Goal: Transaction & Acquisition: Download file/media

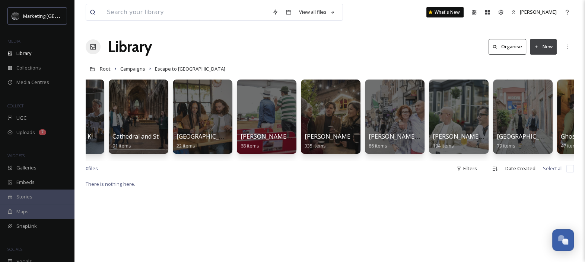
scroll to position [0, 245]
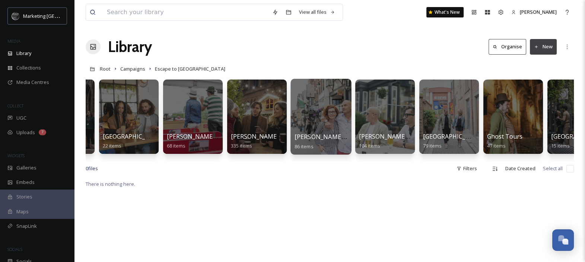
click at [320, 122] on div at bounding box center [320, 117] width 61 height 76
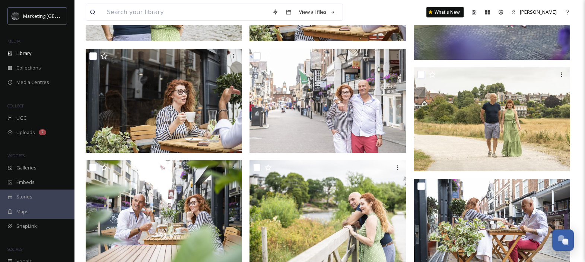
scroll to position [2452, 0]
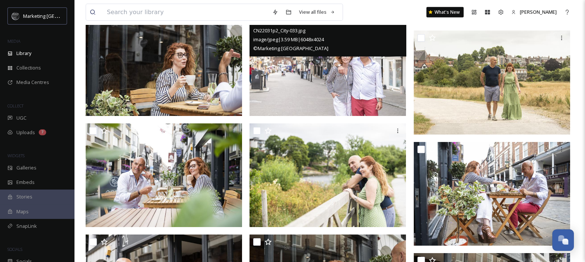
click at [331, 74] on img at bounding box center [327, 64] width 156 height 104
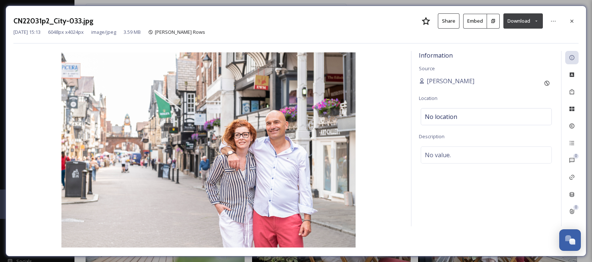
click at [536, 23] on button "Download" at bounding box center [522, 20] width 39 height 15
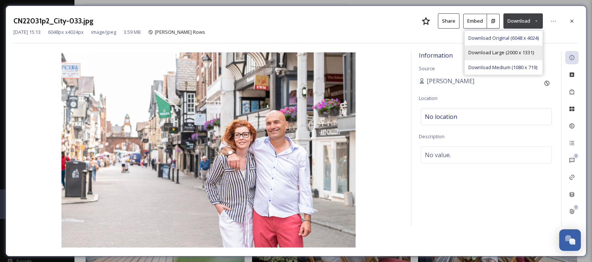
click at [517, 54] on span "Download Large (2000 x 1331)" at bounding box center [501, 52] width 66 height 7
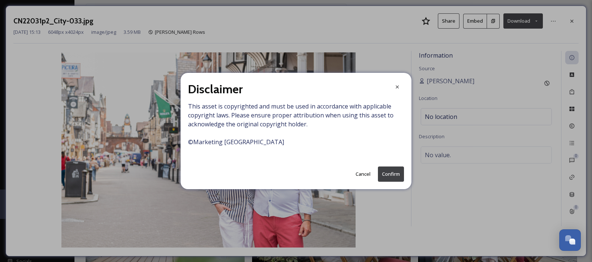
click at [389, 169] on button "Confirm" at bounding box center [391, 174] width 26 height 15
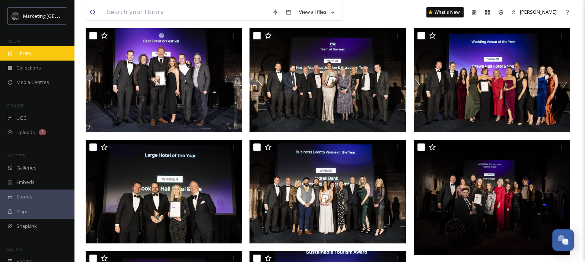
scroll to position [309, 0]
